Goal: Task Accomplishment & Management: Use online tool/utility

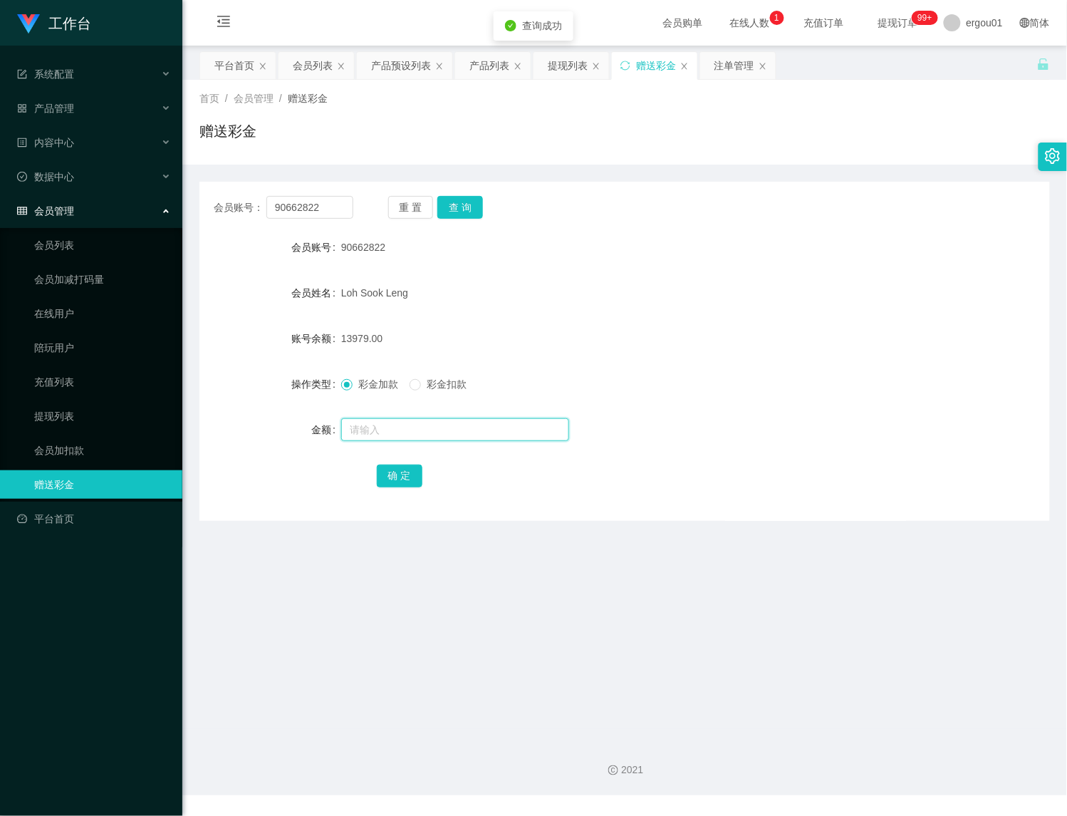
click at [394, 428] on input "text" at bounding box center [455, 429] width 228 height 23
type input "232"
click at [412, 478] on button "确 定" at bounding box center [400, 476] width 46 height 23
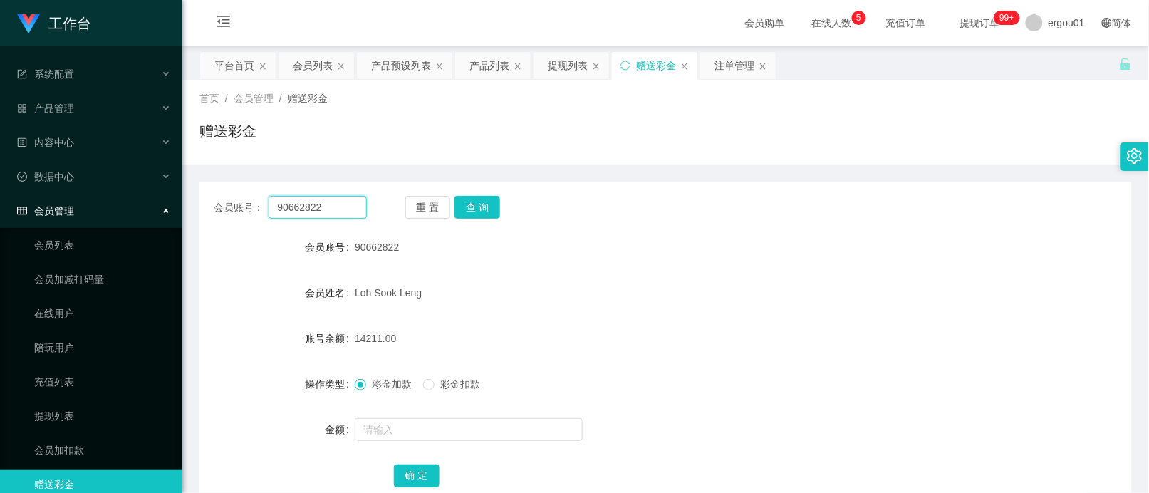
click at [339, 205] on input "90662822" at bounding box center [318, 207] width 98 height 23
paste input "86609690"
click at [483, 205] on button "查 询" at bounding box center [478, 207] width 46 height 23
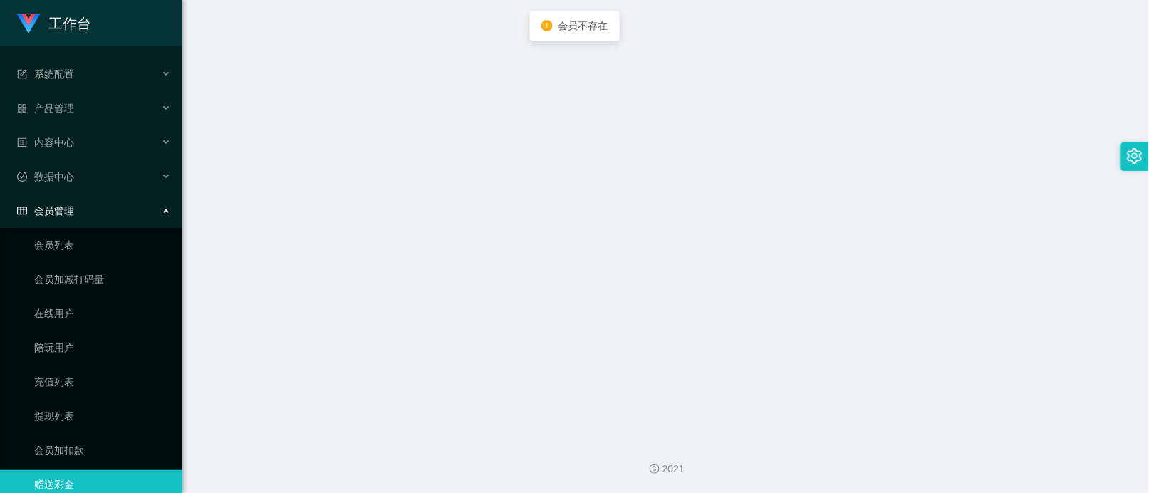
scroll to position [34, 0]
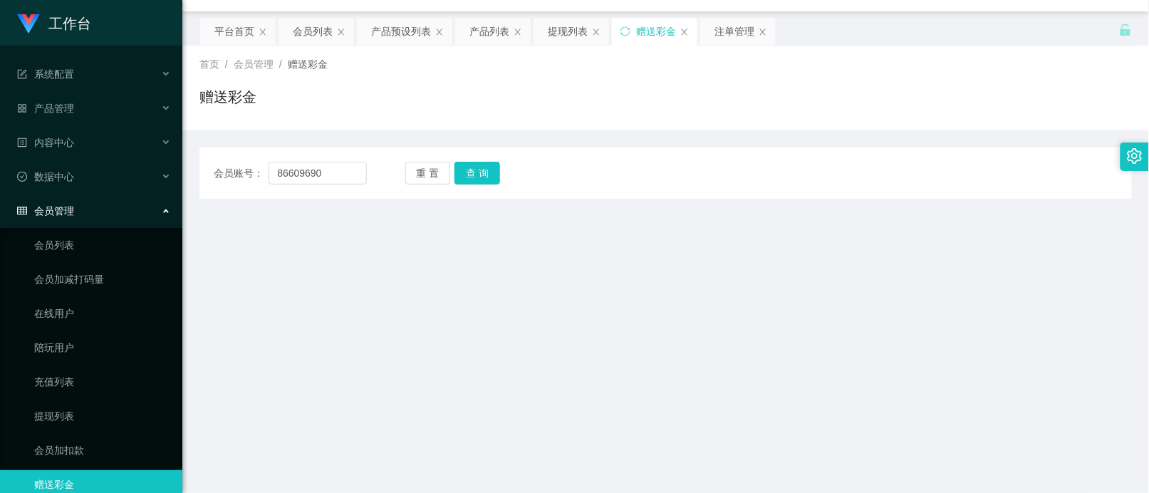
drag, startPoint x: 1098, startPoint y: 229, endPoint x: 1080, endPoint y: 229, distance: 17.8
click at [1067, 229] on main "关闭左侧 关闭右侧 关闭其它 刷新页面 平台首页 会员列表 产品预设列表 产品列表 提现列表 赠送彩金 注单管理 首页 / 会员管理 / 赠送彩金 / 赠送彩…" at bounding box center [665, 352] width 967 height 683
click at [313, 172] on input "86609690" at bounding box center [318, 173] width 98 height 23
paste input "Hocklai1988"
type input "Hocklai1988"
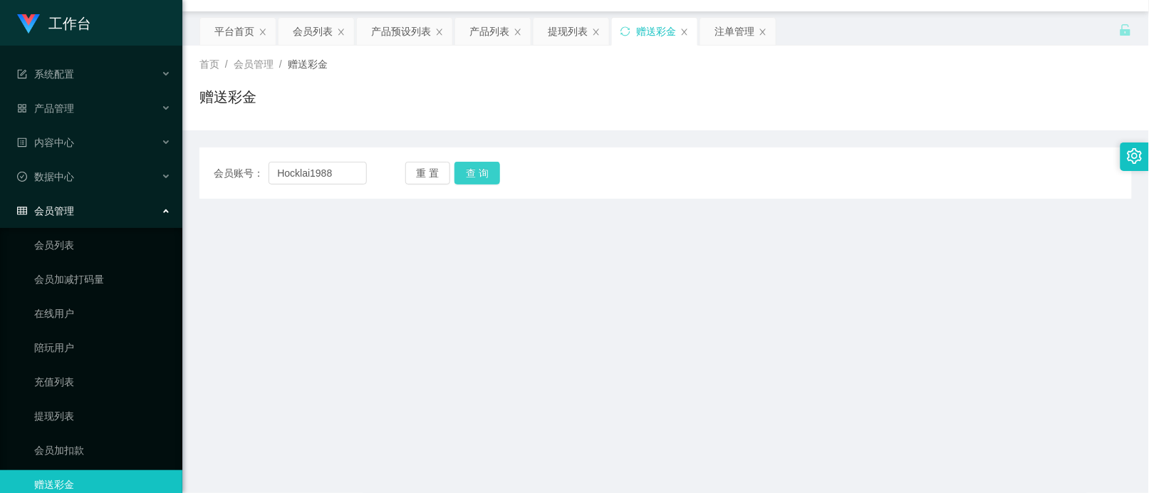
click at [477, 167] on button "查 询" at bounding box center [478, 173] width 46 height 23
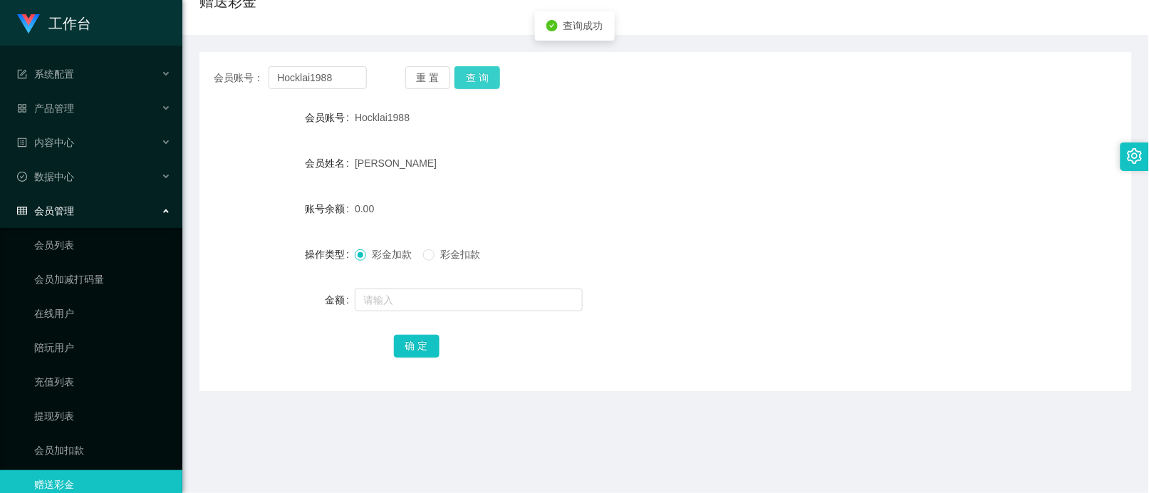
scroll to position [301, 0]
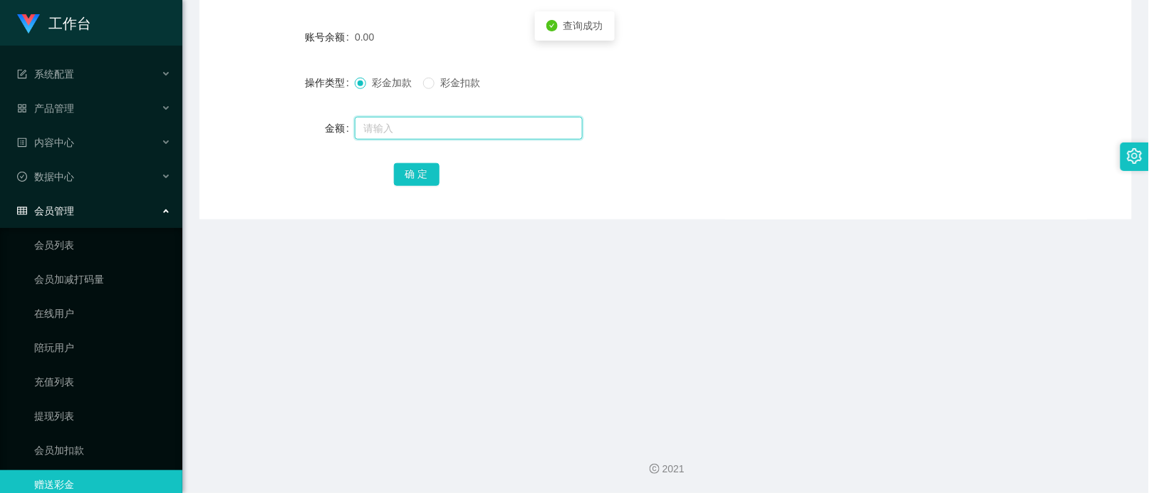
click at [425, 123] on input "text" at bounding box center [469, 128] width 228 height 23
type input "1000"
click at [425, 172] on button "确 定" at bounding box center [417, 174] width 46 height 23
click at [426, 109] on form "会员账号 Hocklai1988 会员姓名 [PERSON_NAME] 账号余额 1000.00 操作类型 彩金加款 彩金扣款 金额 确 定" at bounding box center [665, 60] width 933 height 256
click at [424, 125] on input "text" at bounding box center [469, 128] width 228 height 23
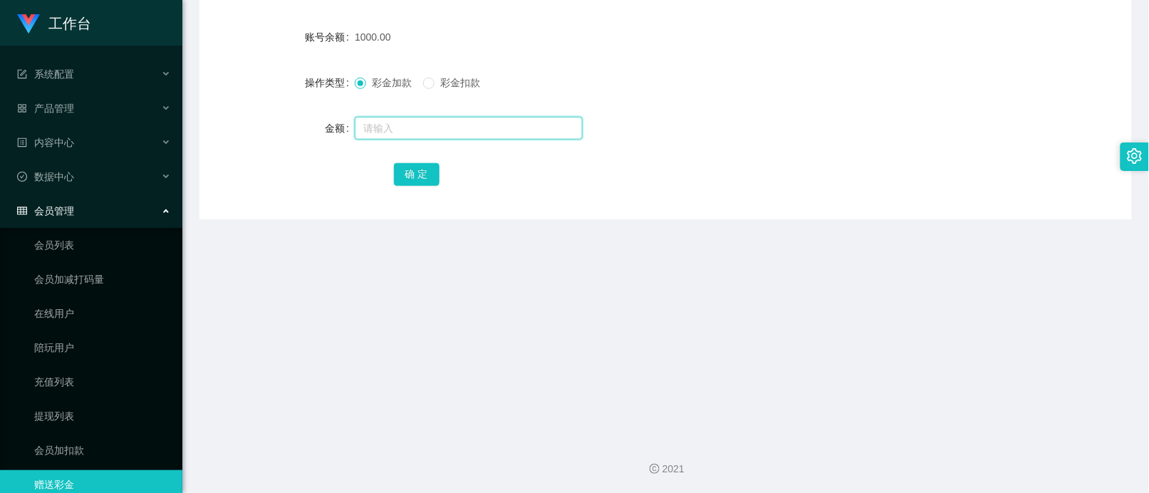
paste input "Linsiewchoo"
type input "Linsiewchoo"
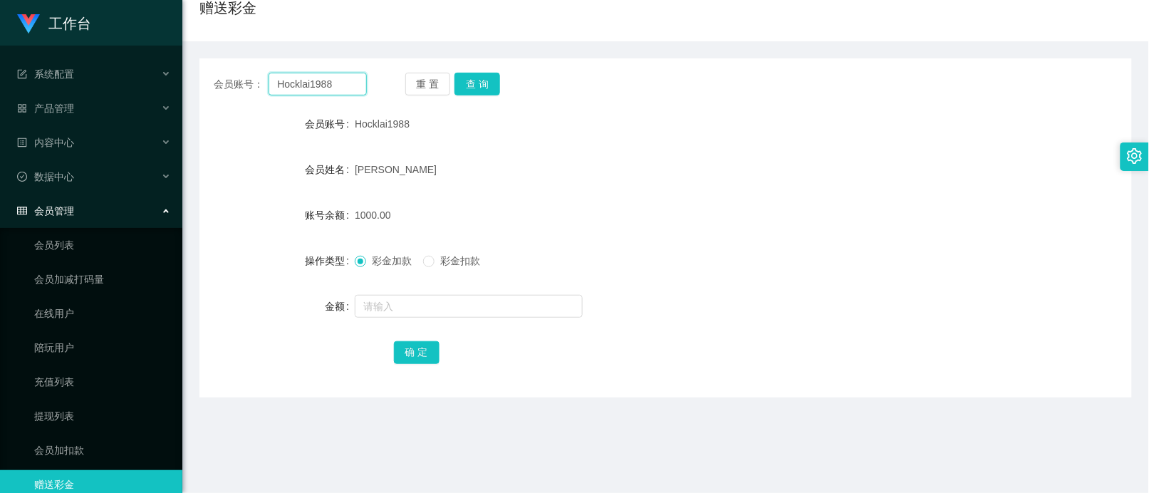
click at [332, 89] on input "Hocklai1988" at bounding box center [318, 84] width 98 height 23
paste input "Linsiewchoo"
type input "Linsiewchoo"
drag, startPoint x: 464, startPoint y: 84, endPoint x: 465, endPoint y: 118, distance: 33.5
click at [464, 84] on button "查 询" at bounding box center [478, 84] width 46 height 23
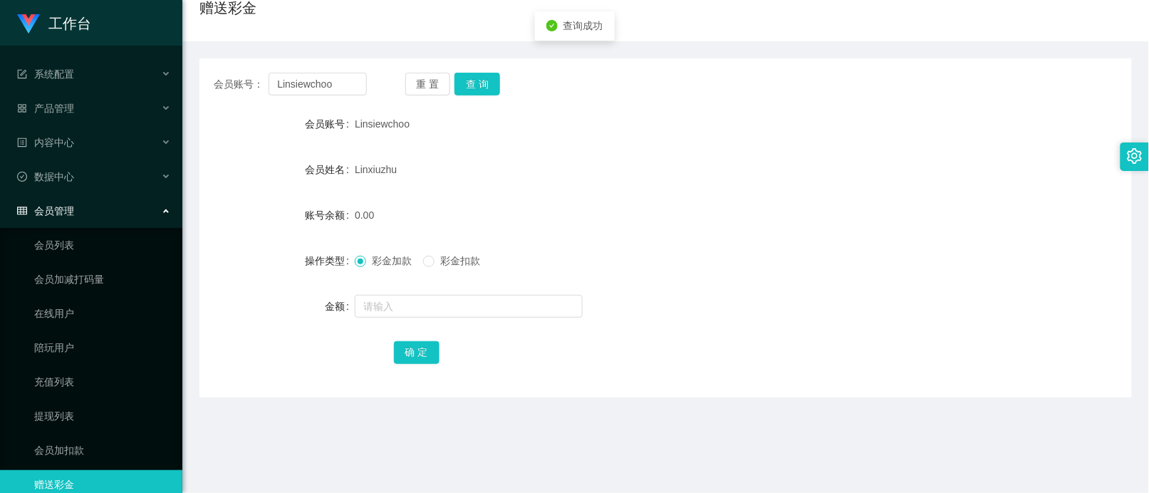
click at [472, 325] on form "会员账号 Linsiewchoo 会员姓名 [PERSON_NAME] 账号余额 0.00 操作类型 彩金加款 彩金扣款 金额 确 定" at bounding box center [665, 238] width 933 height 256
click at [483, 295] on input "text" at bounding box center [469, 306] width 228 height 23
type input "3000"
click at [408, 344] on button "确 定" at bounding box center [417, 352] width 46 height 23
click at [607, 105] on div "会员账号： [PERSON_NAME] 重 置 查 询 会员账号 Linsiewchoo 会员姓名 [PERSON_NAME] 账号余额 3000.00 操作…" at bounding box center [665, 227] width 933 height 339
